Goal: Navigation & Orientation: Find specific page/section

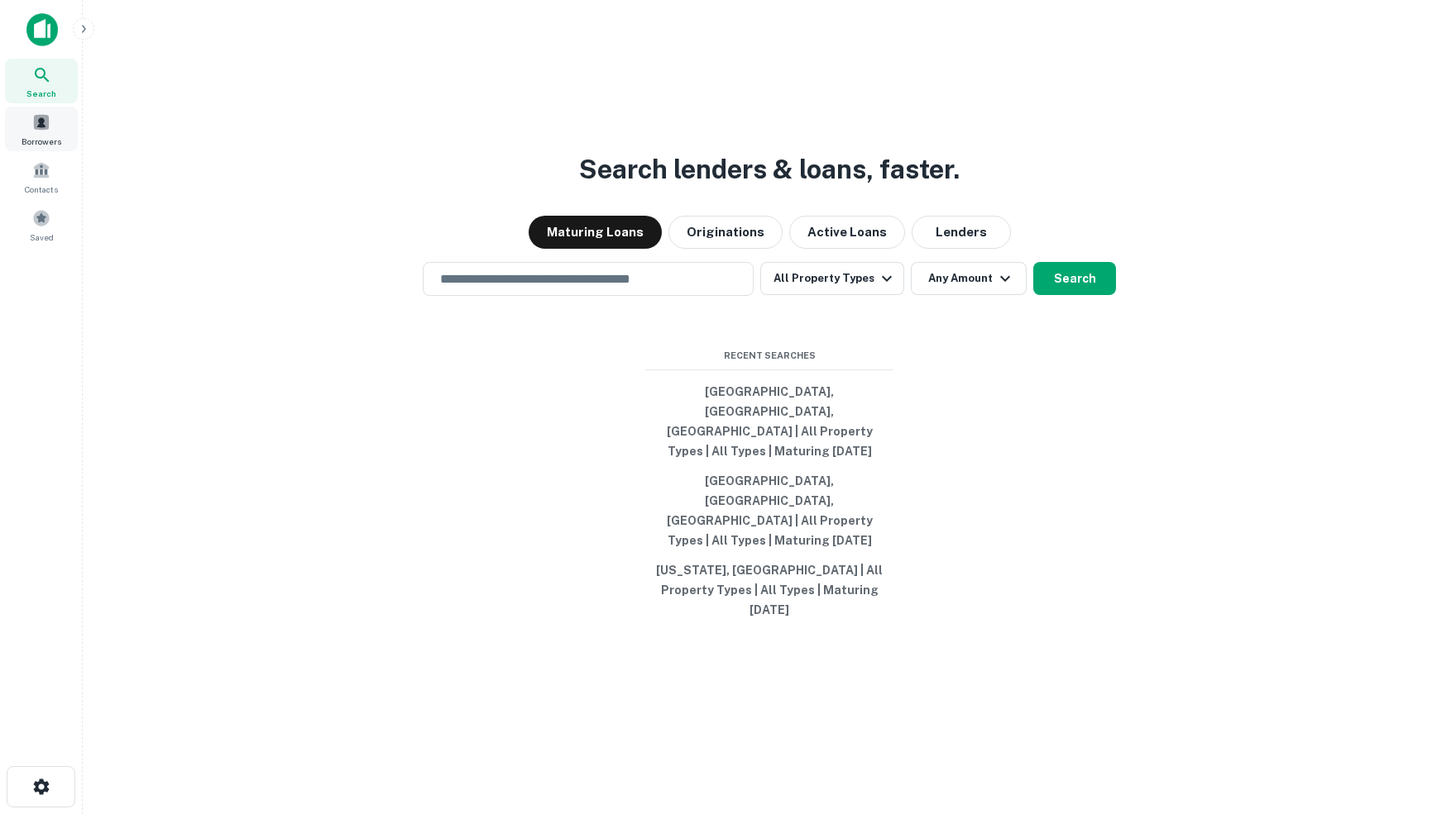
click at [41, 126] on span at bounding box center [41, 122] width 18 height 18
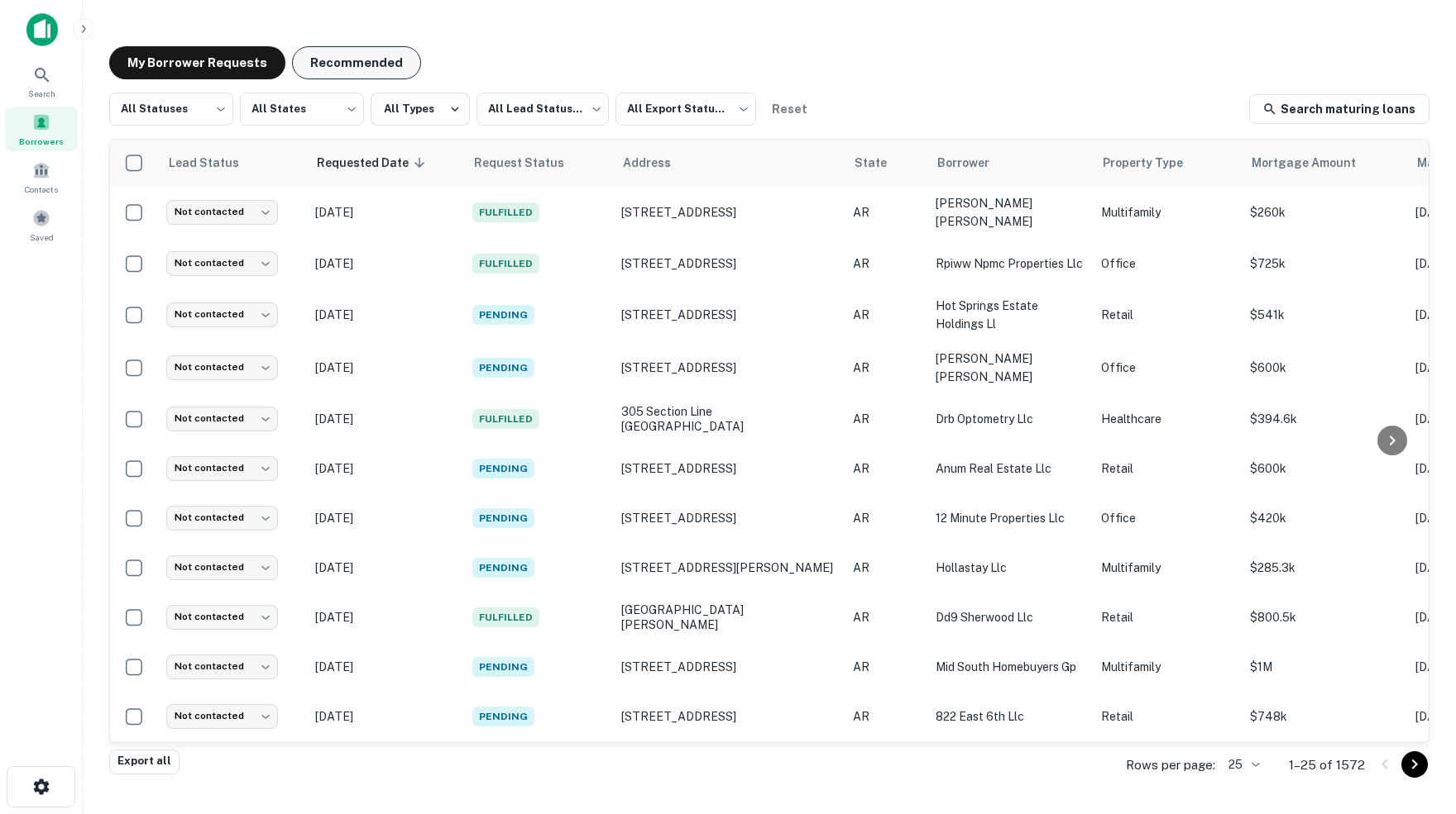
click at [361, 60] on button "Recommended" at bounding box center [356, 63] width 129 height 33
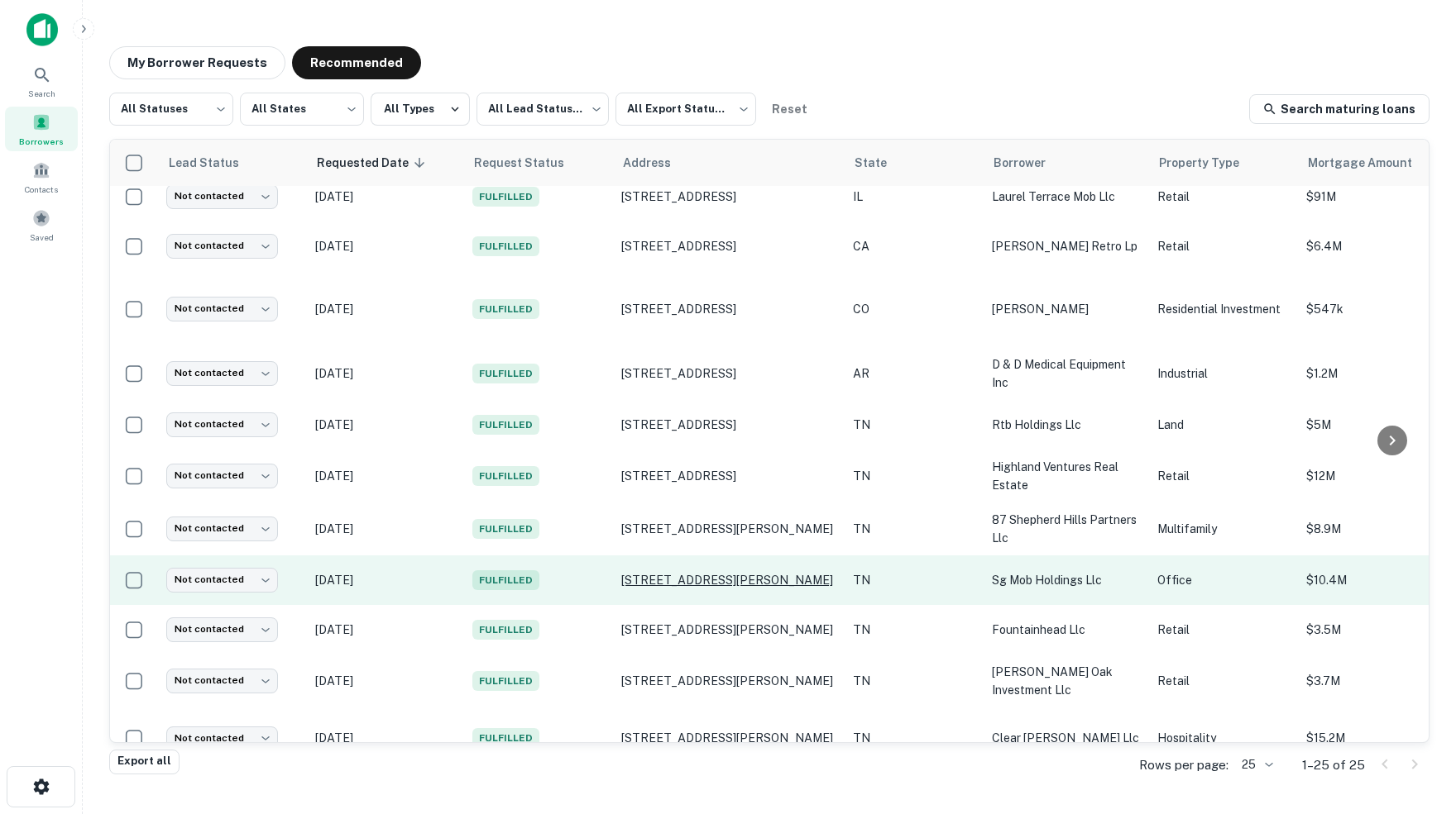
scroll to position [16, 0]
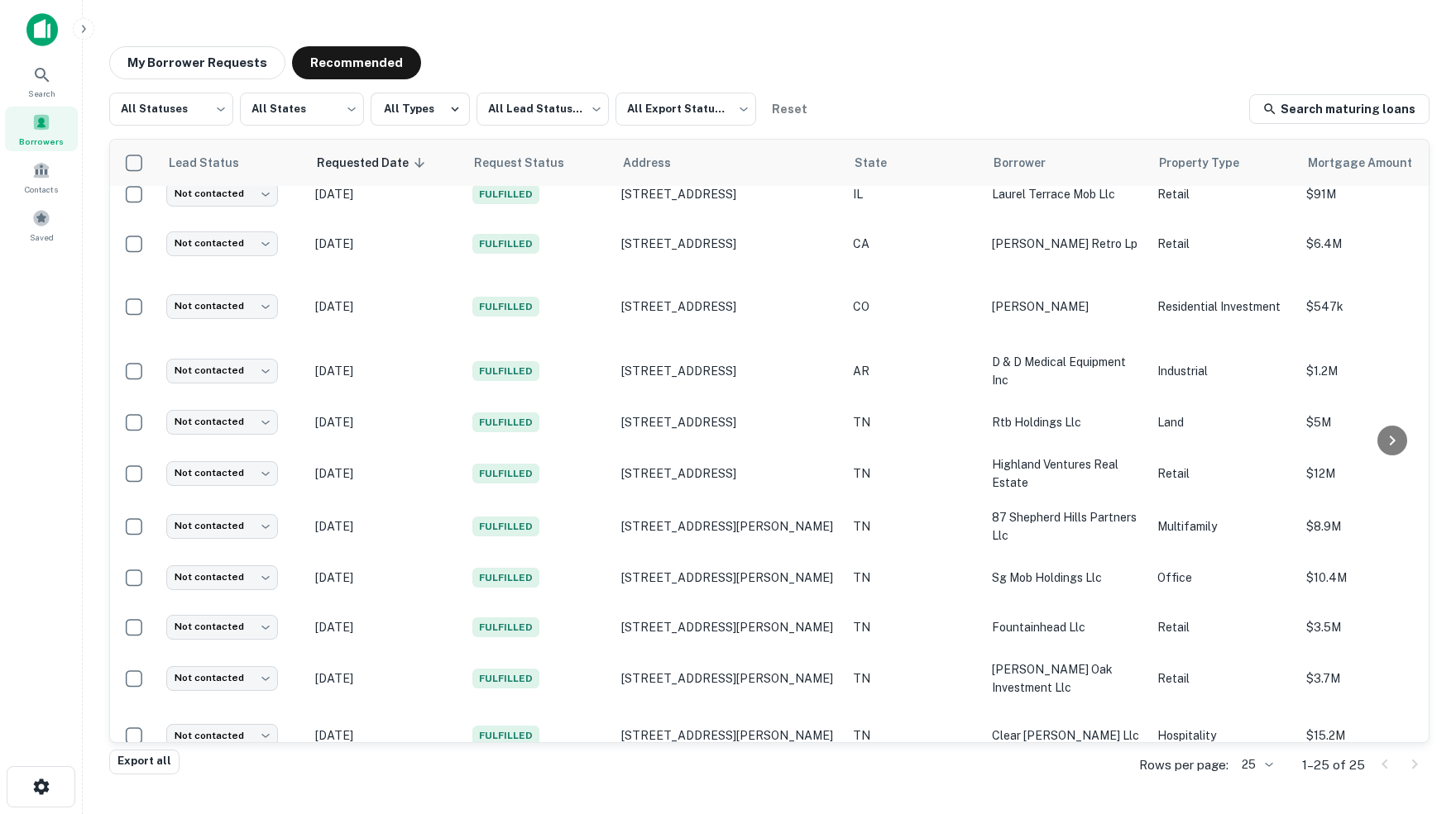
click at [47, 28] on img at bounding box center [42, 29] width 31 height 33
